Goal: Information Seeking & Learning: Learn about a topic

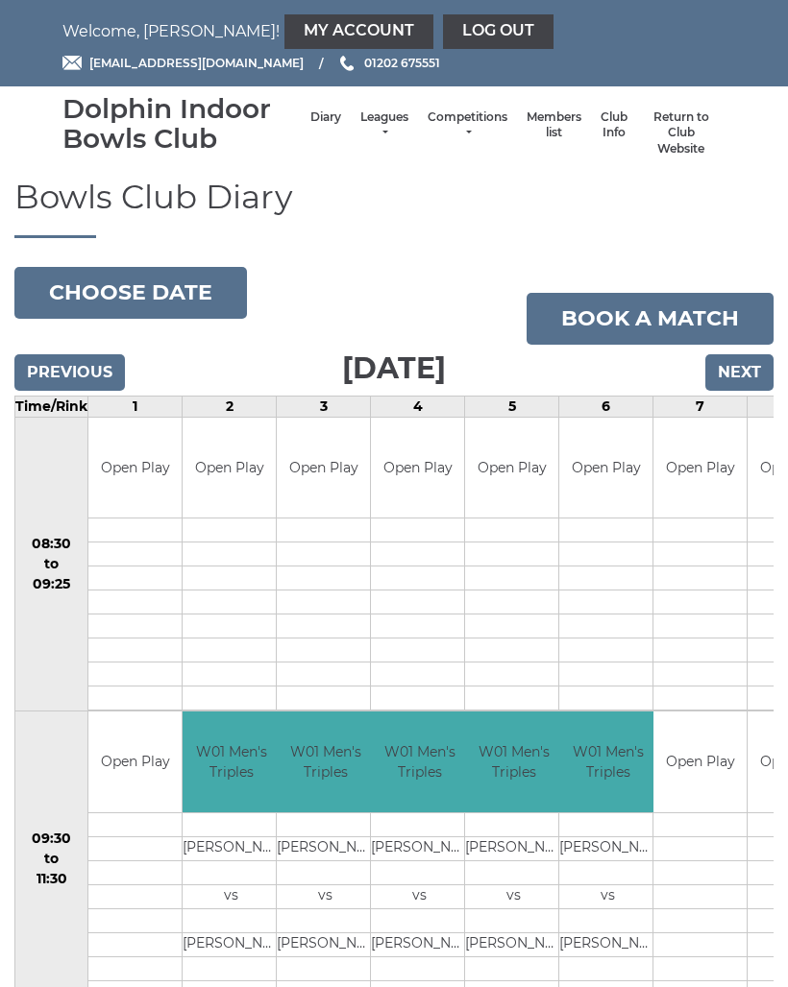
click at [141, 288] on button "Choose date" at bounding box center [130, 293] width 232 height 52
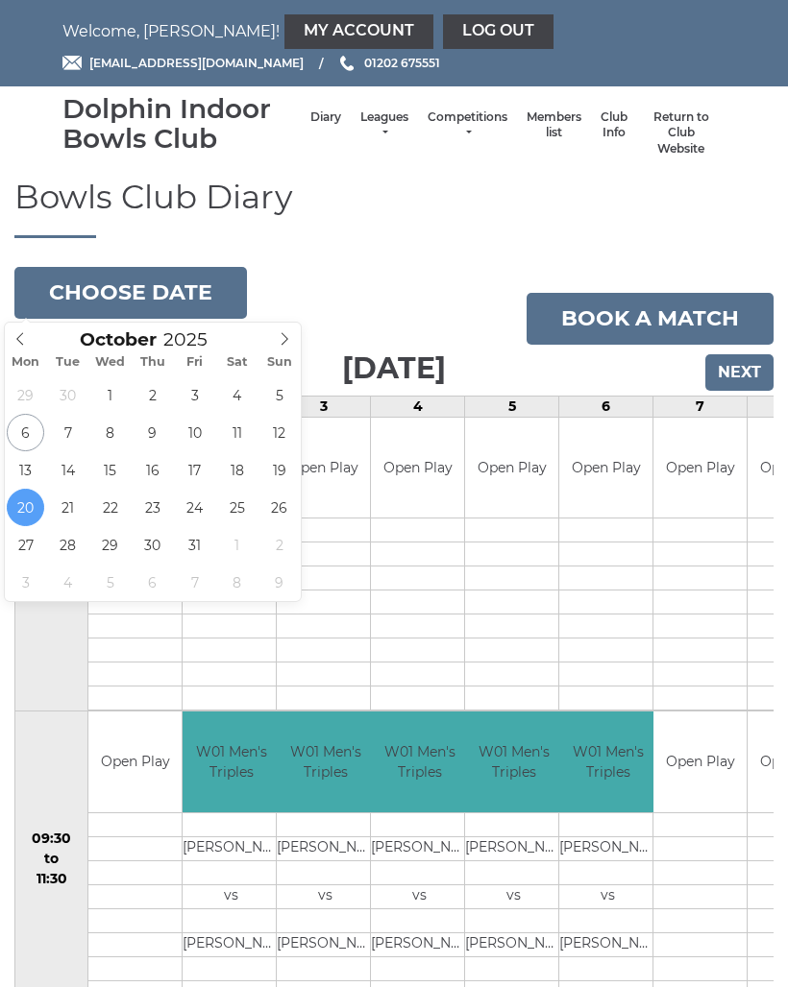
type input "[DATE]"
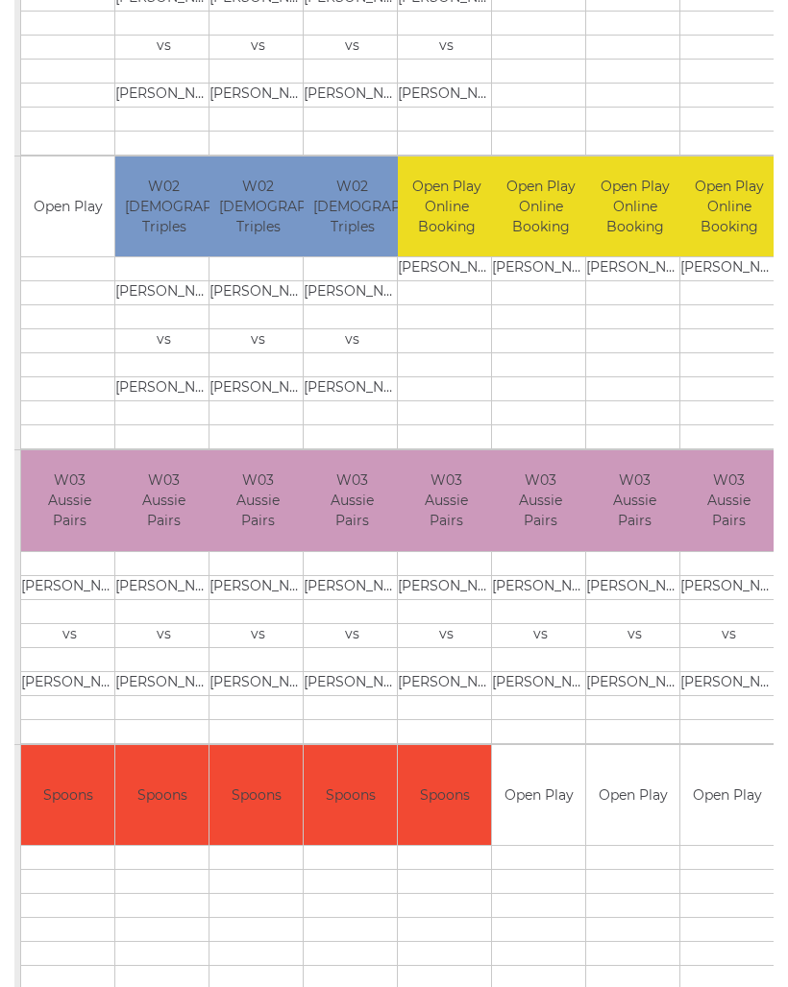
scroll to position [0, 14]
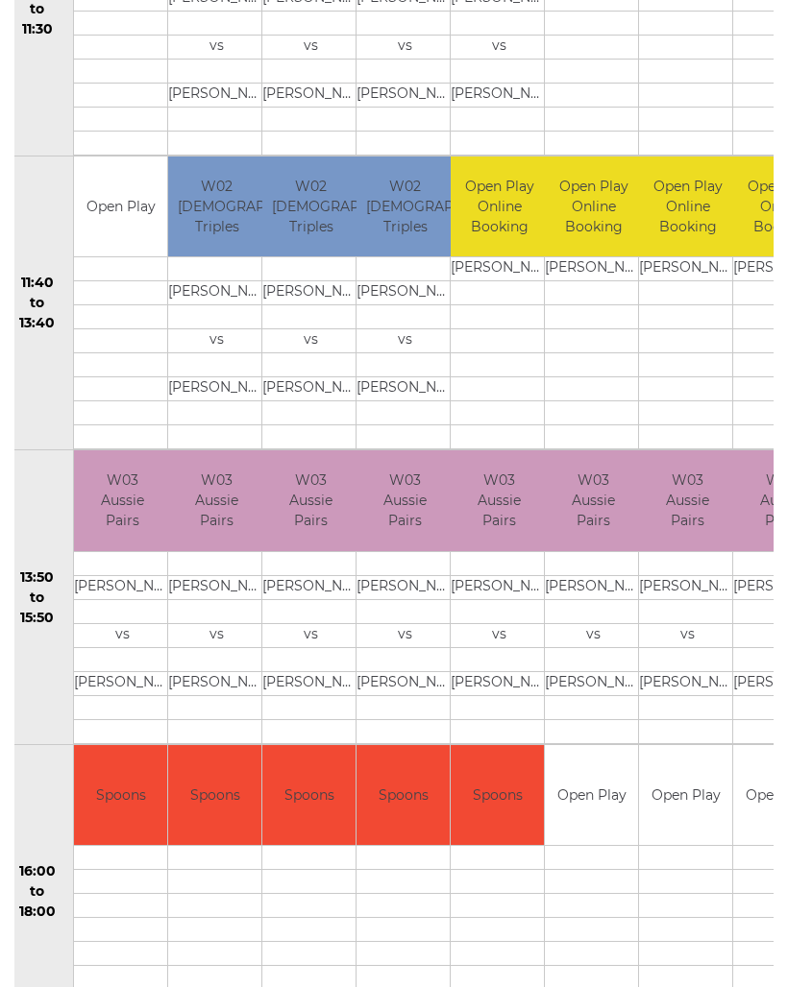
click at [758, 617] on td at bounding box center [781, 611] width 97 height 24
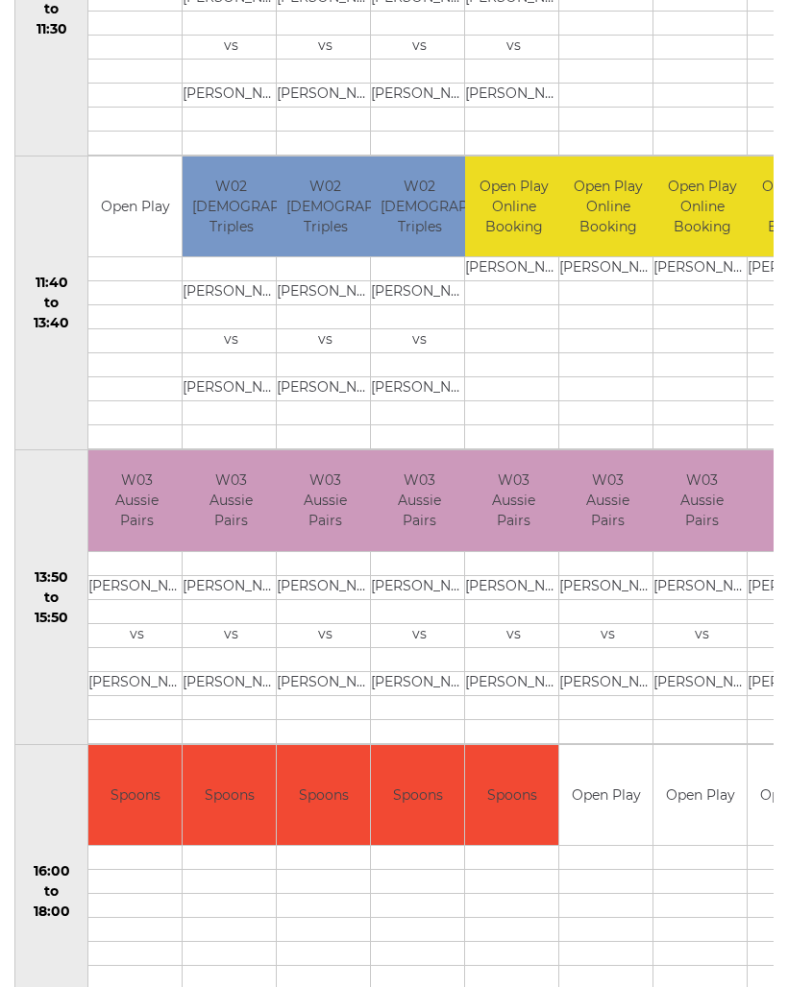
scroll to position [0, 0]
click at [88, 397] on td at bounding box center [134, 389] width 93 height 24
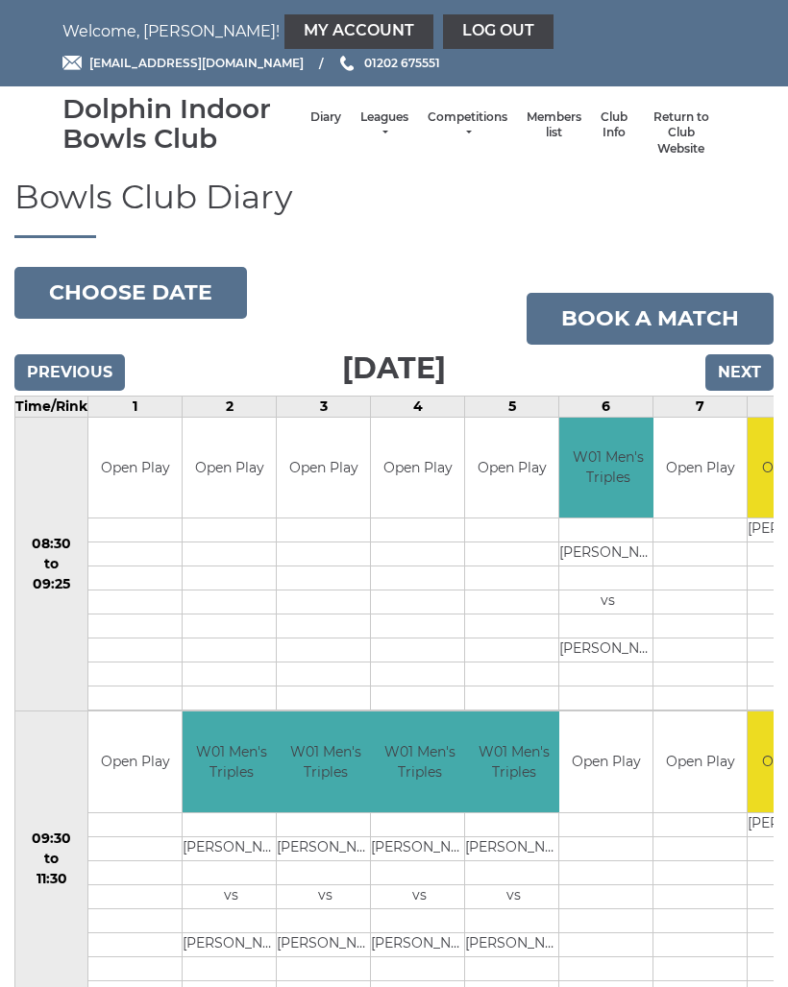
click at [677, 127] on link "Return to Club Website" at bounding box center [680, 133] width 69 height 48
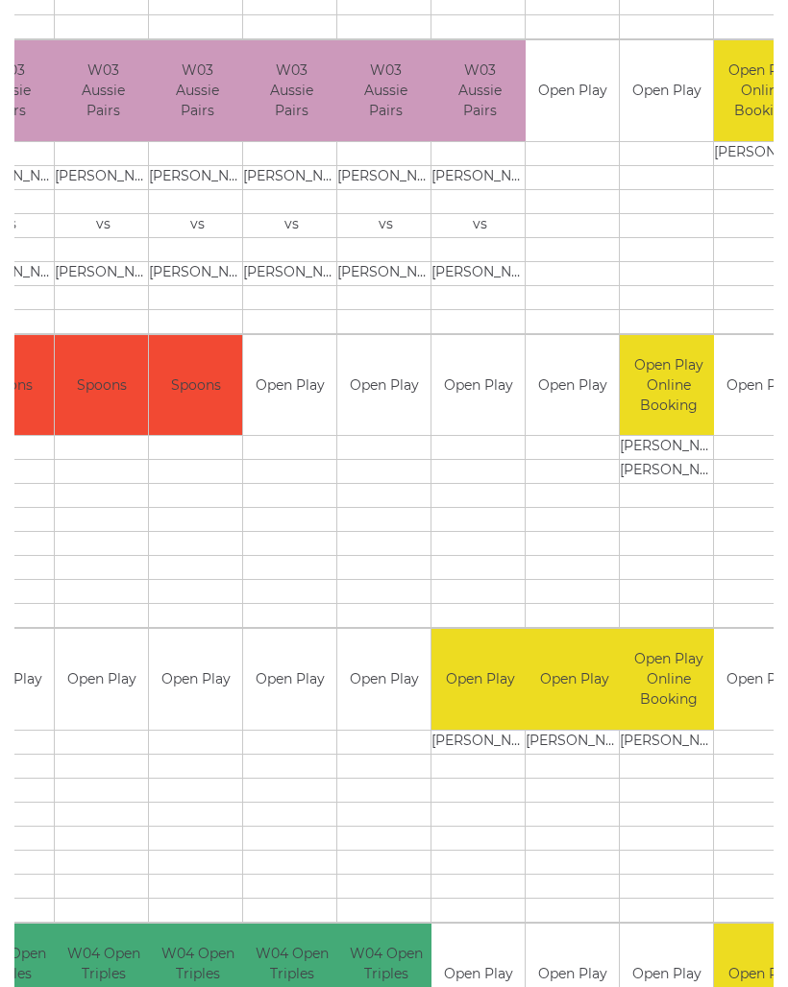
scroll to position [1258, 0]
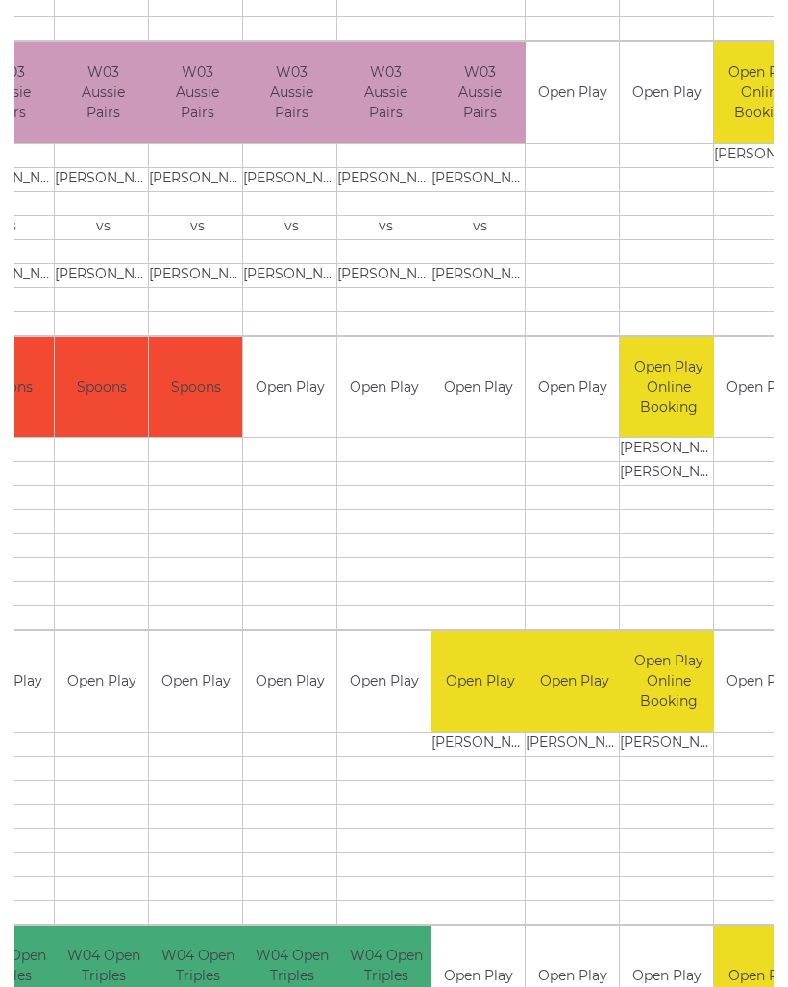
click at [364, 981] on td "W04 Open Triples (SETS)" at bounding box center [385, 976] width 97 height 101
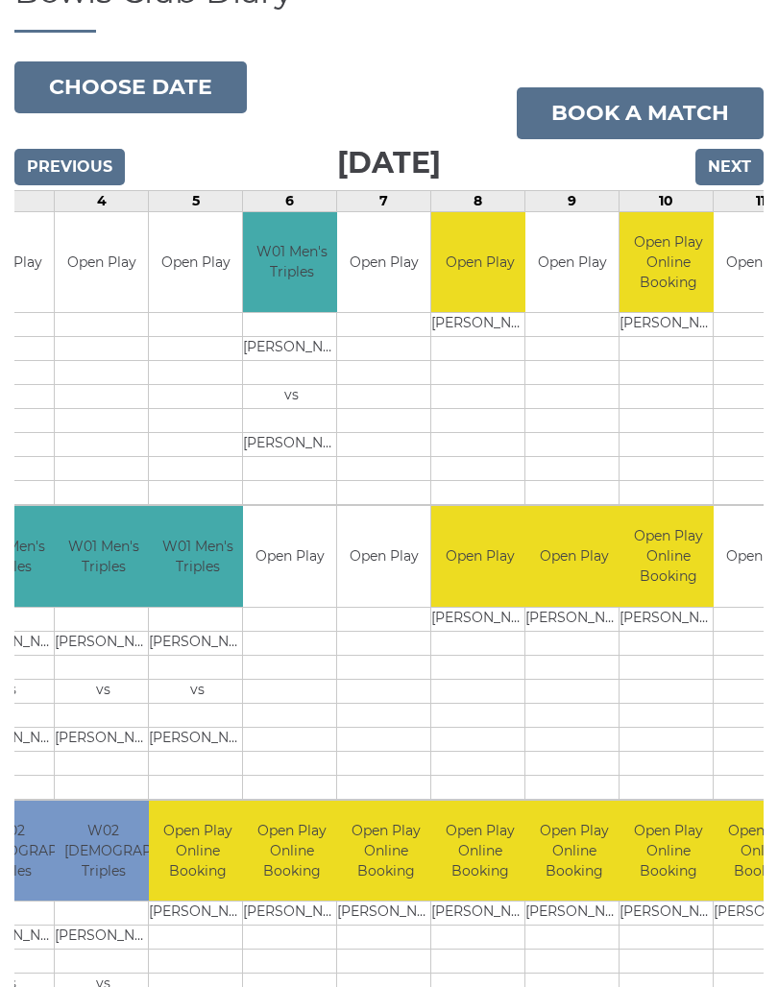
scroll to position [0, 0]
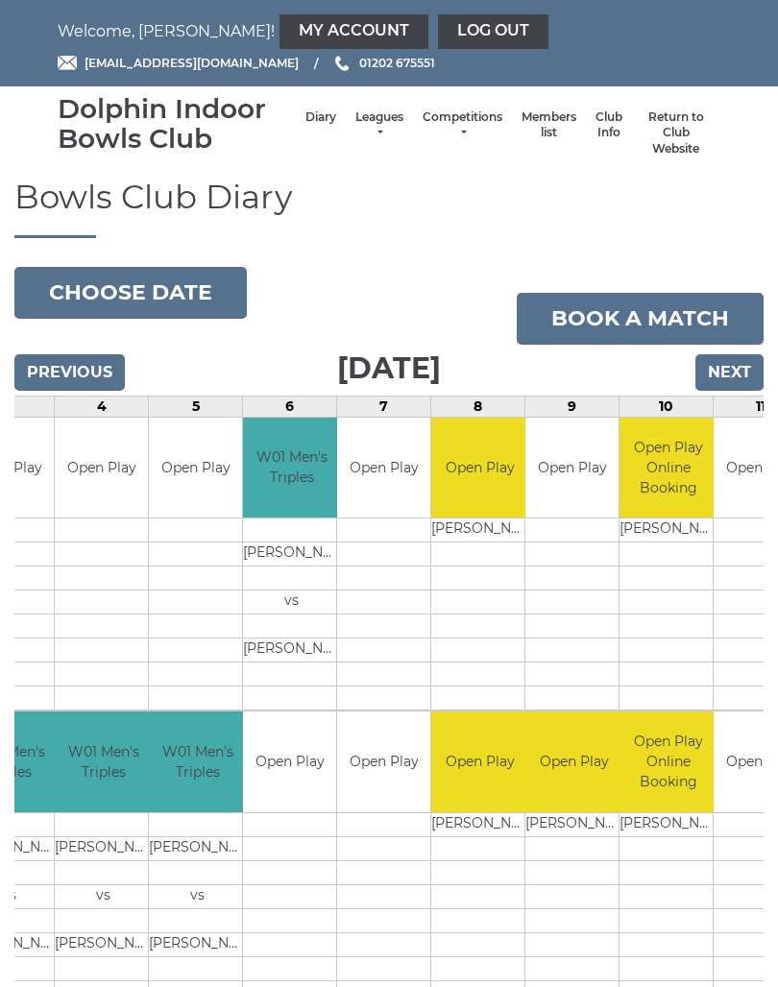
click at [362, 126] on link "Leagues" at bounding box center [379, 125] width 48 height 32
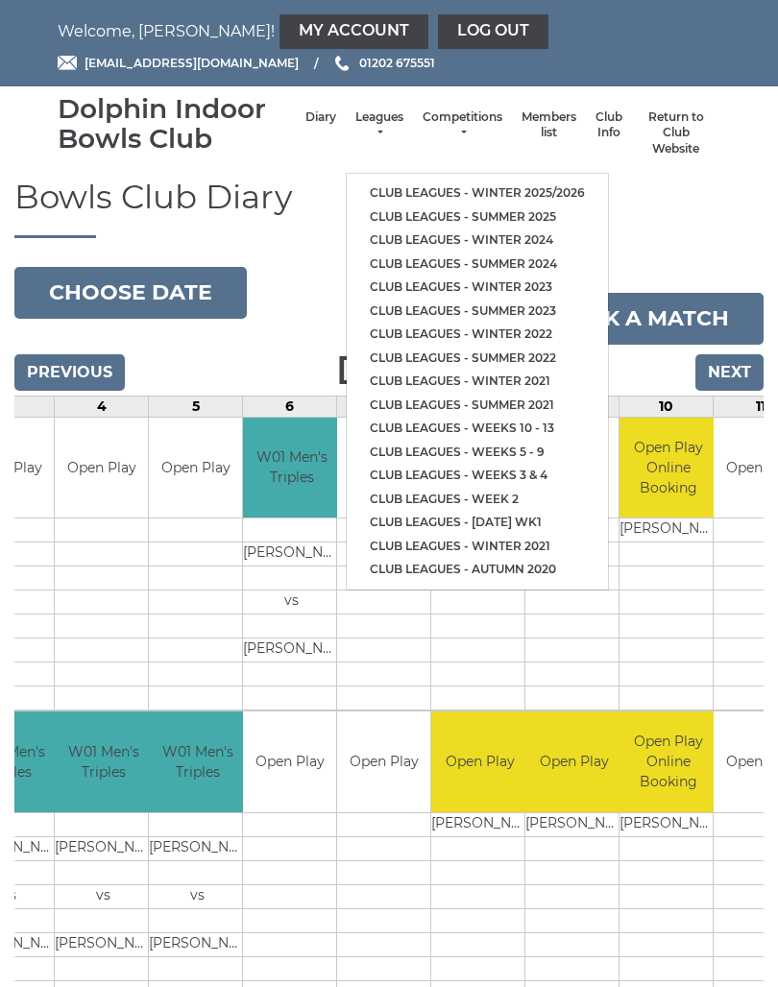
click at [489, 182] on link "Club leagues - Winter 2025/2026" at bounding box center [477, 194] width 261 height 24
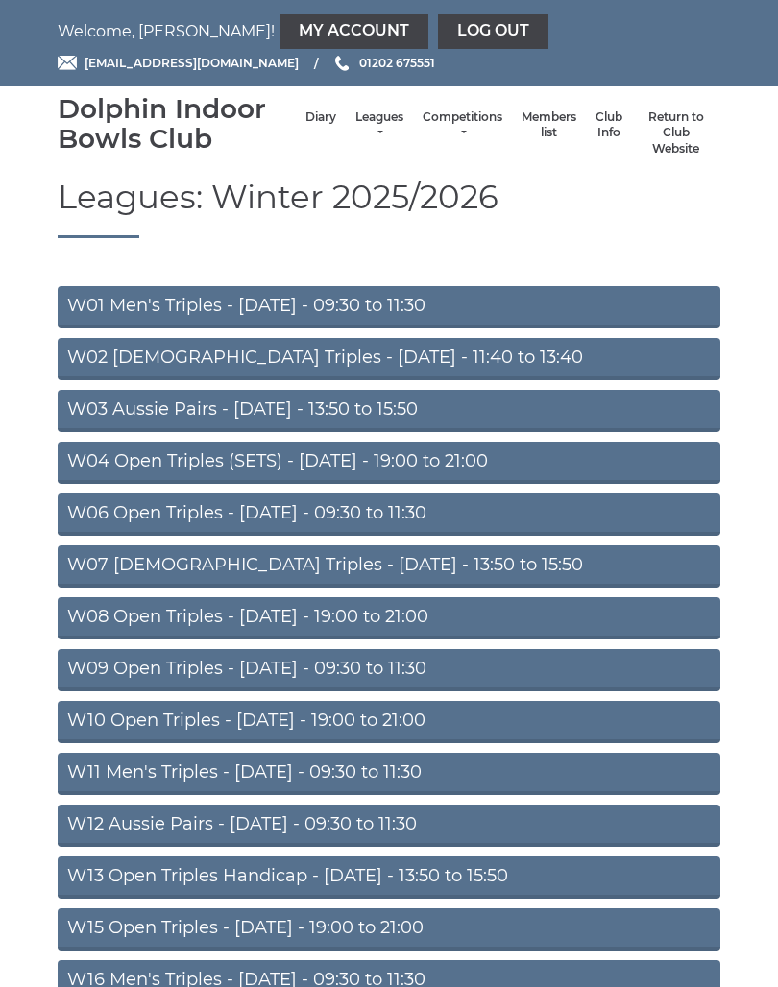
click at [339, 510] on link "W06 Open Triples - Tuesday - 09:30 to 11:30" at bounding box center [389, 515] width 663 height 42
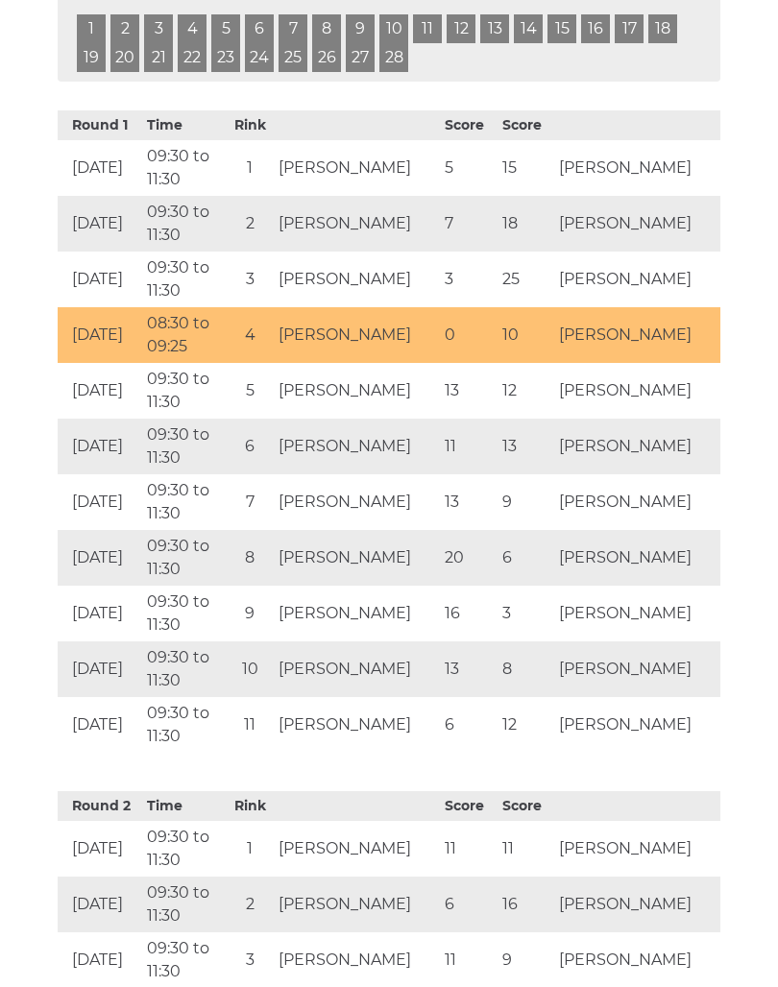
scroll to position [1324, 0]
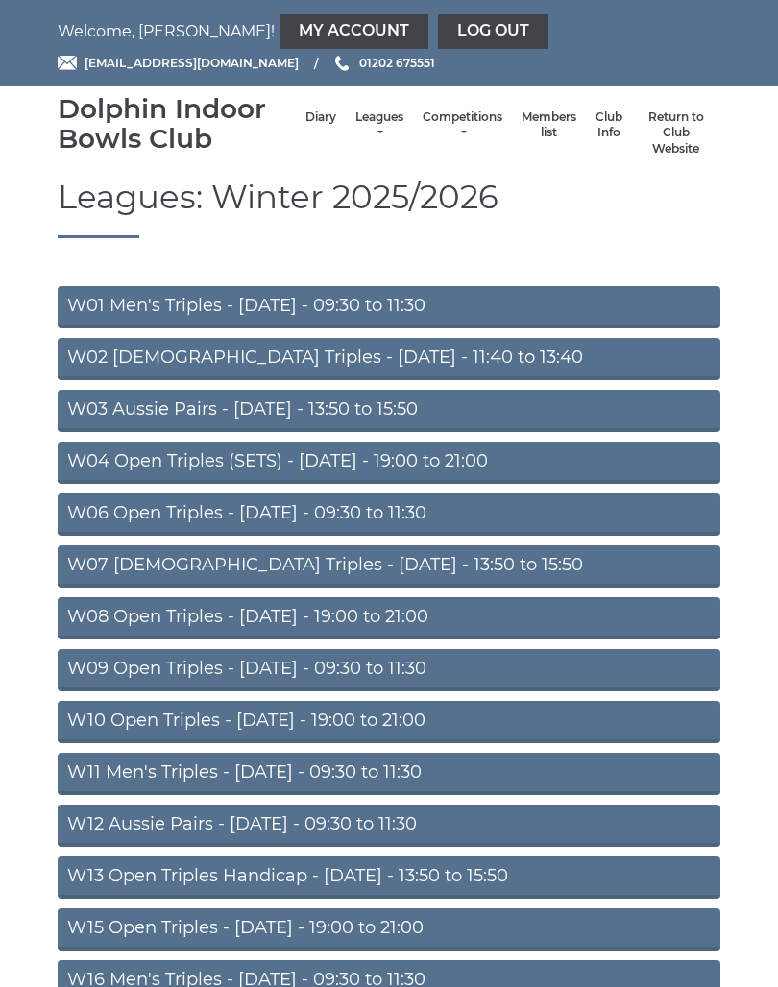
click at [298, 666] on link "W09 Open Triples - Wednesday - 09:30 to 11:30" at bounding box center [389, 670] width 663 height 42
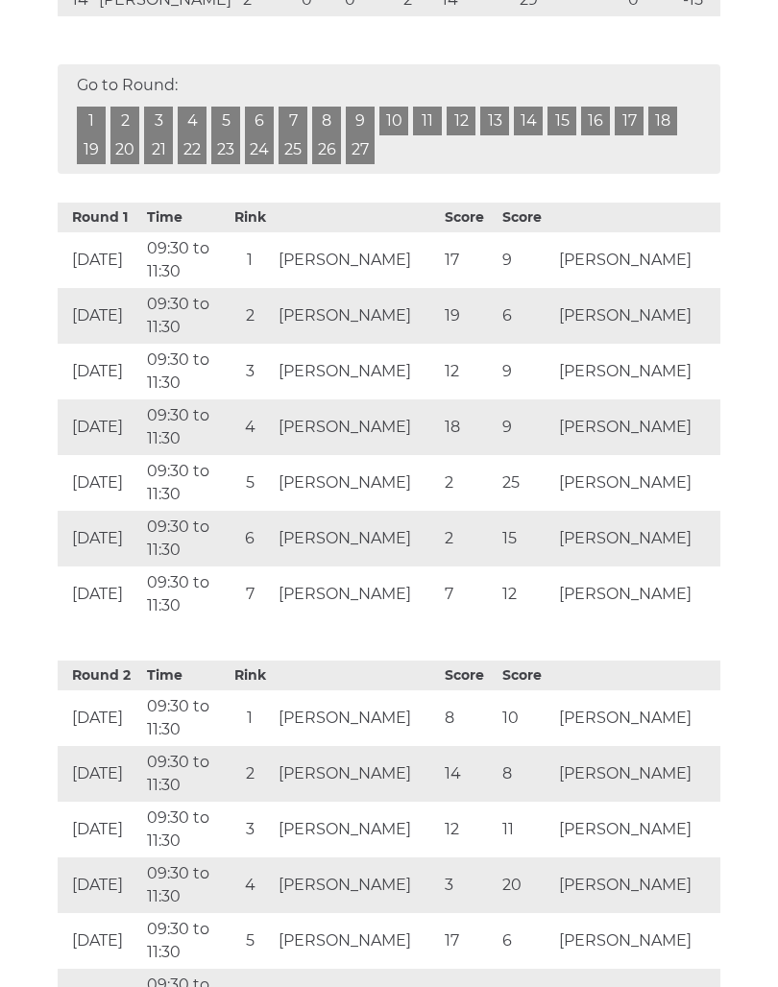
scroll to position [935, 0]
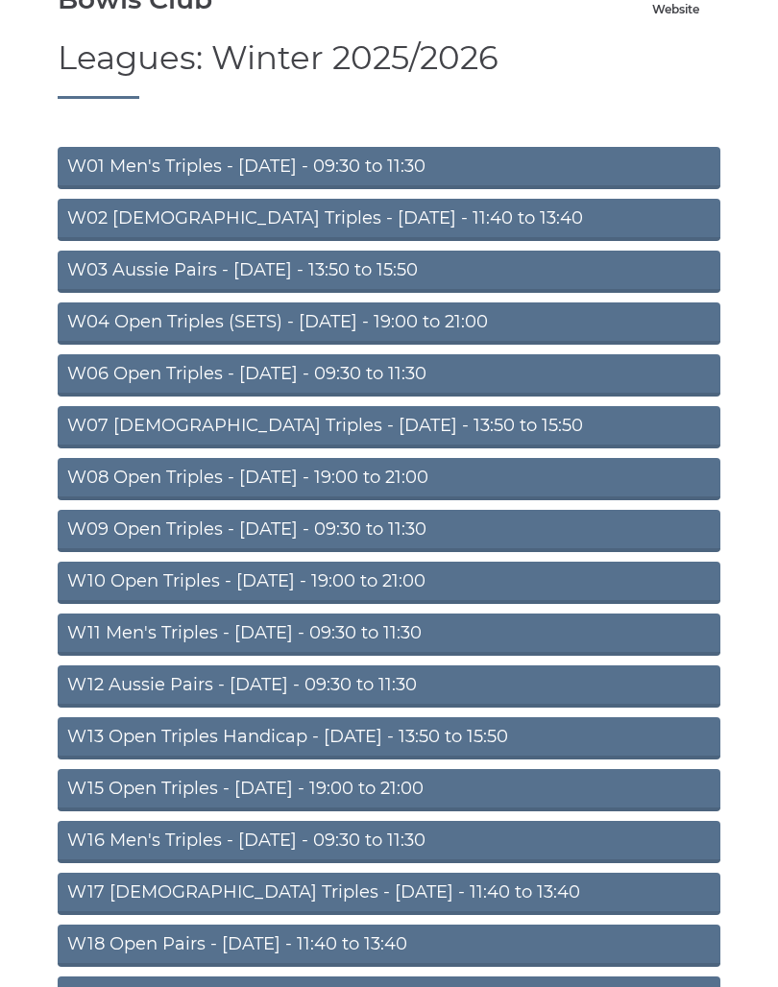
scroll to position [145, 0]
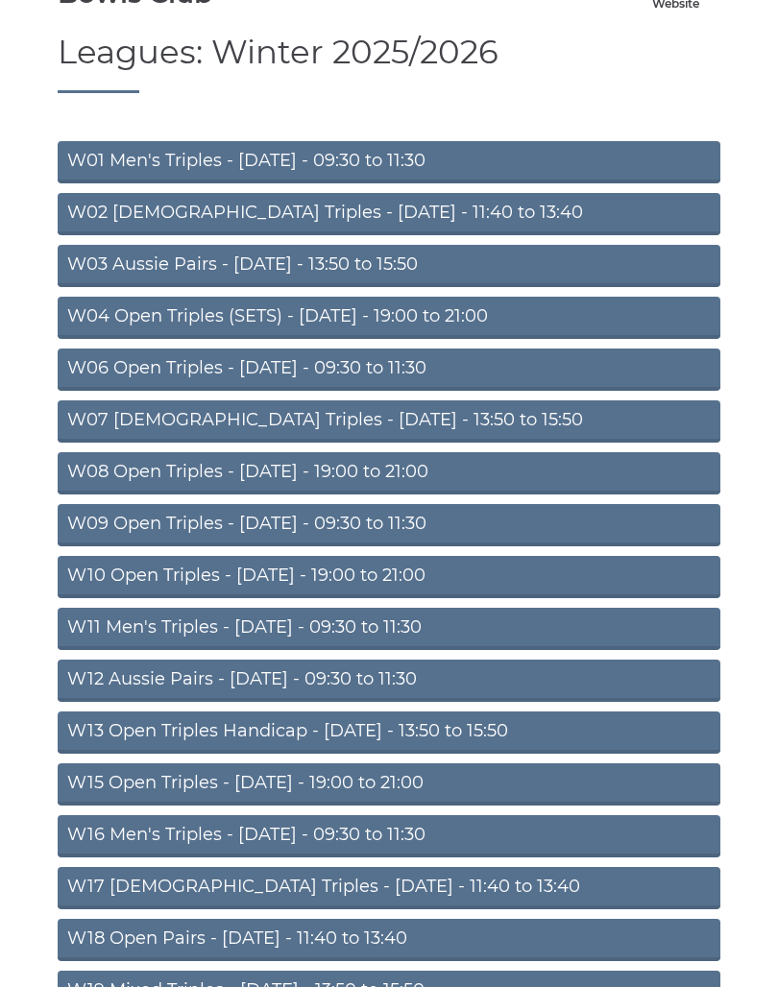
click at [323, 833] on link "W16 Men's Triples - [DATE] - 09:30 to 11:30" at bounding box center [389, 836] width 663 height 42
